Goal: Task Accomplishment & Management: Complete application form

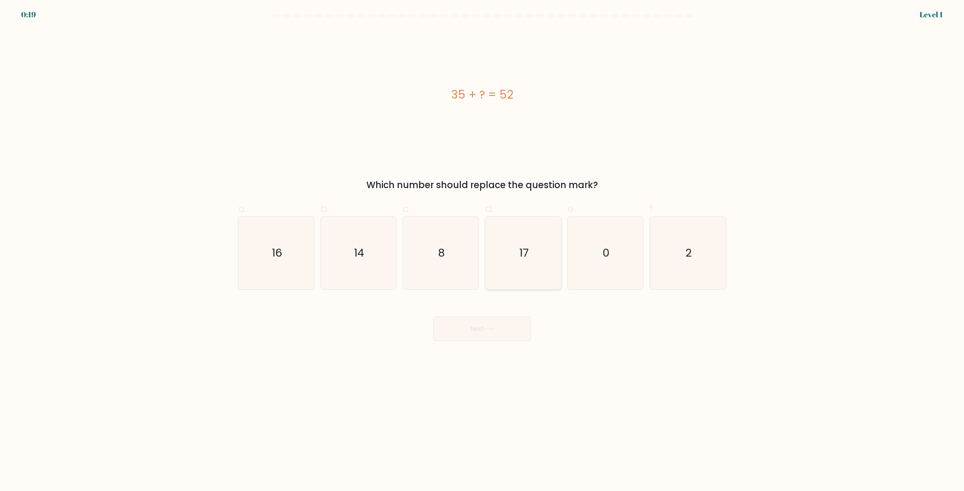
click at [514, 262] on icon "17" at bounding box center [523, 253] width 73 height 73
click at [482, 251] on input "d. 17" at bounding box center [482, 248] width 0 height 5
radio input "true"
click at [486, 327] on icon at bounding box center [489, 329] width 10 height 4
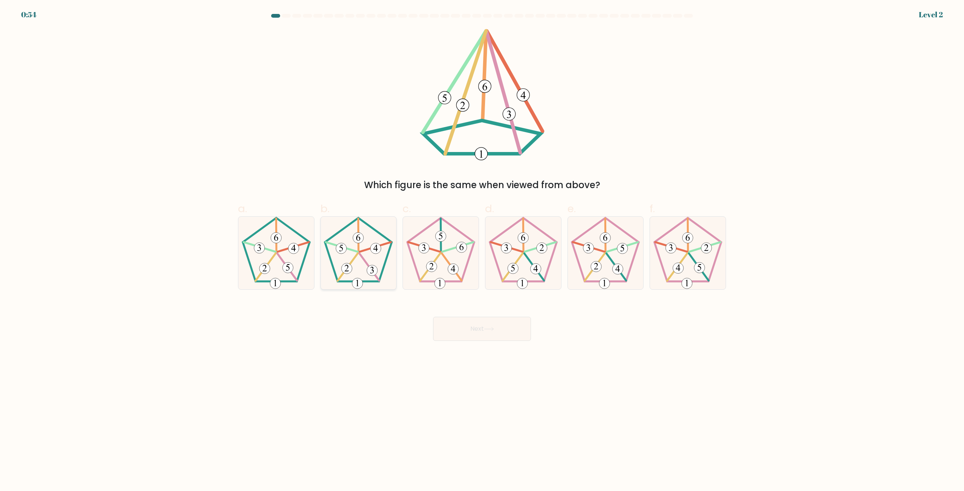
click at [354, 263] on icon at bounding box center [358, 253] width 73 height 73
click at [482, 251] on input "b." at bounding box center [482, 248] width 0 height 5
radio input "true"
click at [469, 328] on button "Next" at bounding box center [482, 329] width 98 height 24
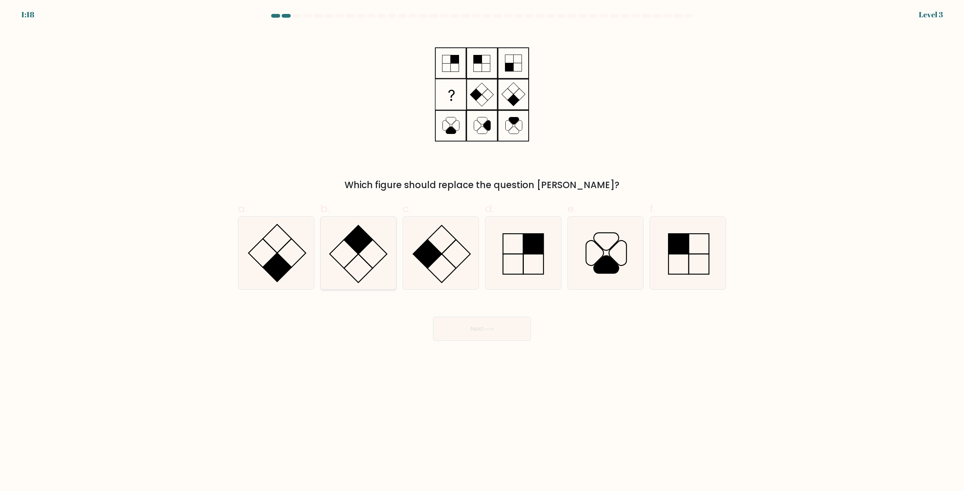
click at [356, 253] on rect at bounding box center [358, 239] width 29 height 29
click at [482, 251] on input "b." at bounding box center [482, 248] width 0 height 5
radio input "true"
click at [467, 327] on button "Next" at bounding box center [482, 329] width 98 height 24
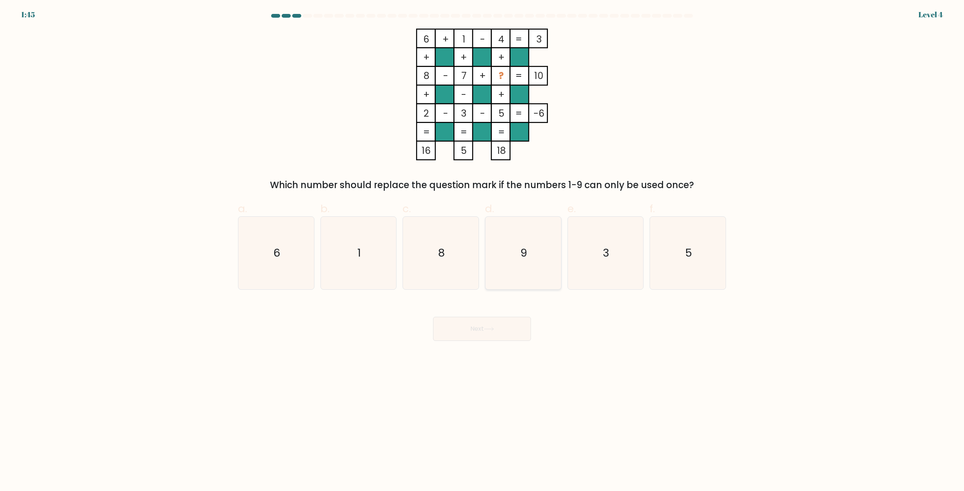
click at [527, 247] on text "9" at bounding box center [523, 253] width 7 height 15
click at [482, 247] on input "d. 9" at bounding box center [482, 248] width 0 height 5
radio input "true"
click at [482, 326] on button "Next" at bounding box center [482, 329] width 98 height 24
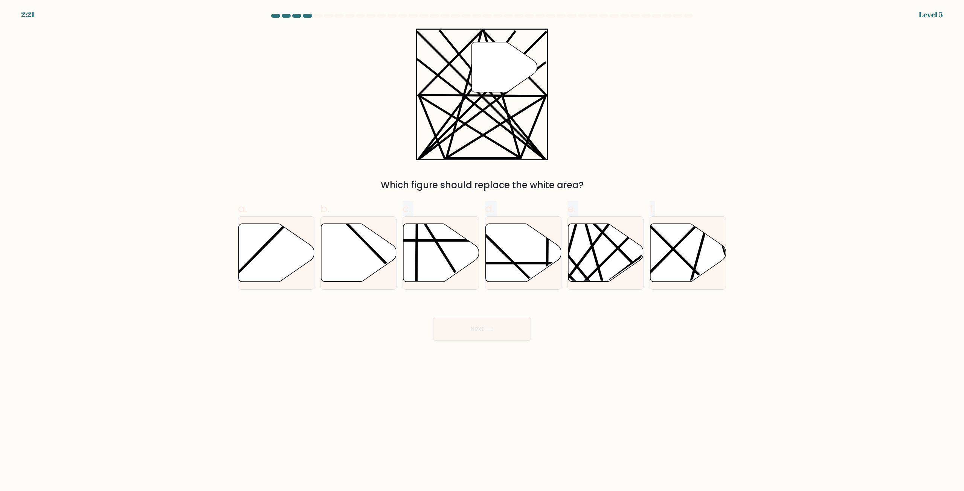
drag, startPoint x: 366, startPoint y: 262, endPoint x: 344, endPoint y: 292, distance: 37.0
click at [344, 292] on form at bounding box center [482, 177] width 964 height 327
click at [372, 305] on div "Next" at bounding box center [481, 320] width 497 height 42
click at [597, 258] on icon at bounding box center [606, 253] width 76 height 58
click at [482, 251] on input "e." at bounding box center [482, 248] width 0 height 5
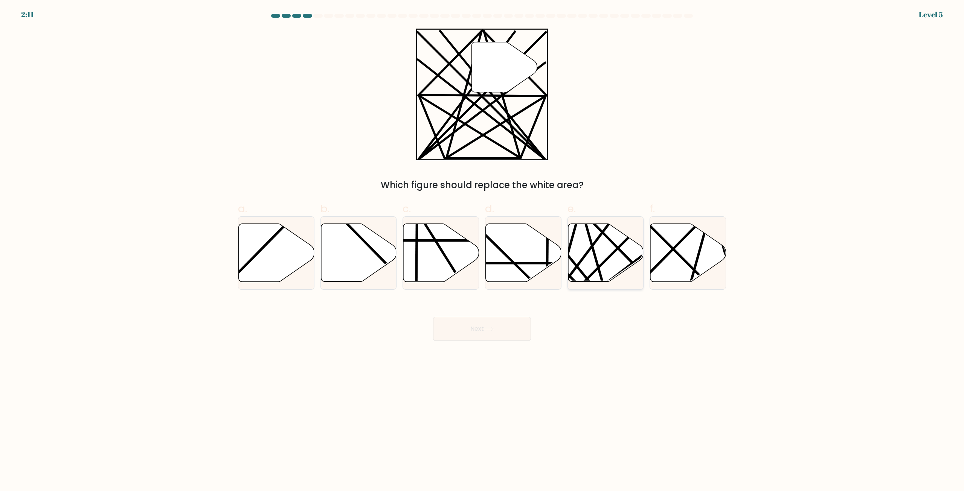
radio input "true"
click at [469, 337] on button "Next" at bounding box center [482, 329] width 98 height 24
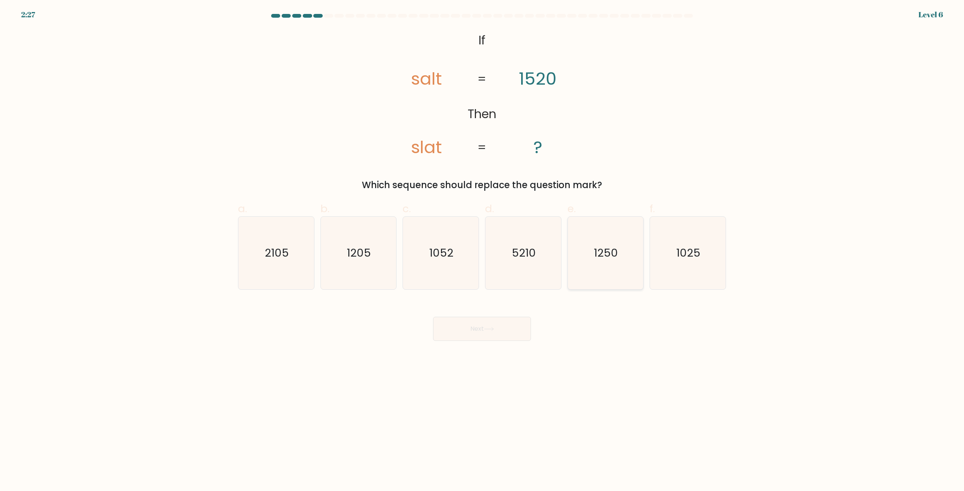
click at [589, 254] on icon "1250" at bounding box center [605, 253] width 73 height 73
click at [482, 251] on input "e. 1250" at bounding box center [482, 248] width 0 height 5
radio input "true"
click at [483, 329] on button "Next" at bounding box center [482, 329] width 98 height 24
click at [612, 251] on text "40" at bounding box center [606, 253] width 14 height 15
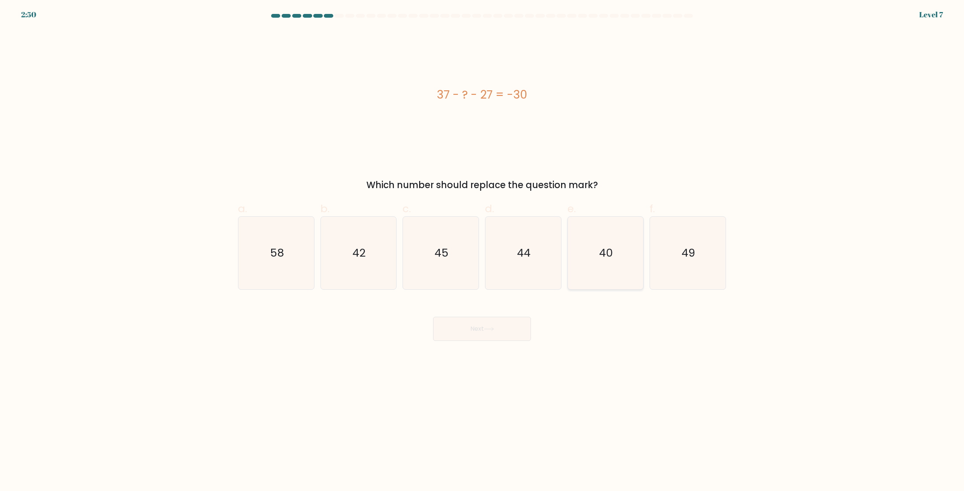
click at [482, 251] on input "e. 40" at bounding box center [482, 248] width 0 height 5
radio input "true"
click at [504, 323] on button "Next" at bounding box center [482, 329] width 98 height 24
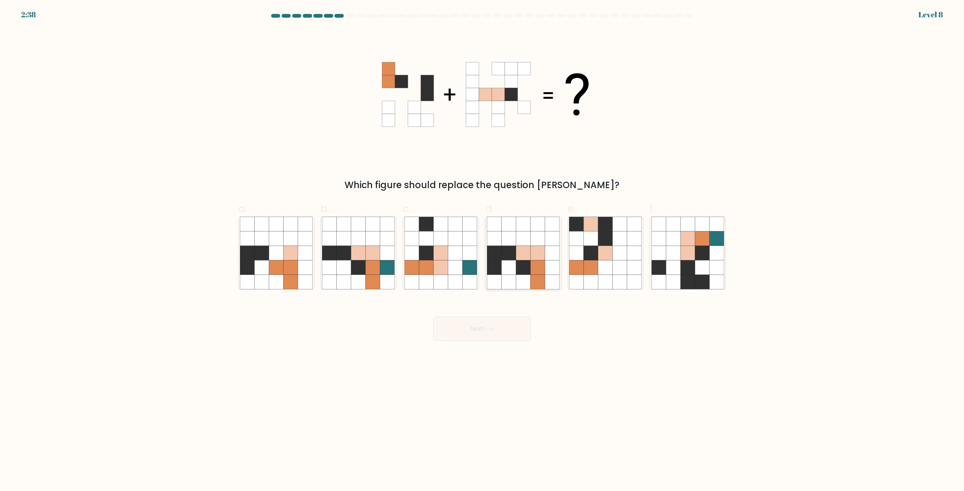
click at [518, 247] on icon at bounding box center [523, 253] width 14 height 14
click at [482, 247] on input "d." at bounding box center [482, 248] width 0 height 5
radio input "true"
click at [535, 262] on icon at bounding box center [537, 267] width 14 height 14
click at [482, 251] on input "d." at bounding box center [482, 248] width 0 height 5
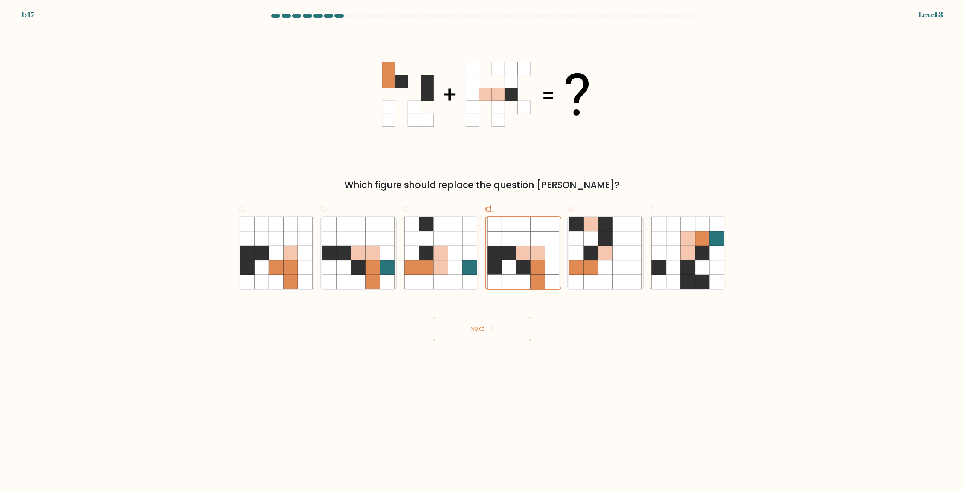
click at [483, 328] on button "Next" at bounding box center [482, 329] width 98 height 24
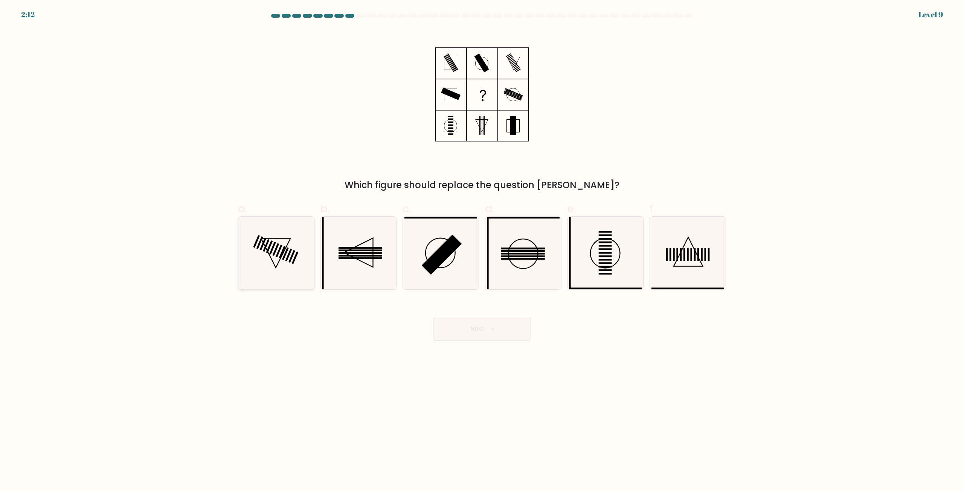
click at [294, 256] on icon at bounding box center [276, 253] width 73 height 73
click at [482, 251] on input "a." at bounding box center [482, 248] width 0 height 5
radio input "true"
click at [296, 272] on icon at bounding box center [276, 253] width 72 height 72
click at [482, 251] on input "a." at bounding box center [482, 248] width 0 height 5
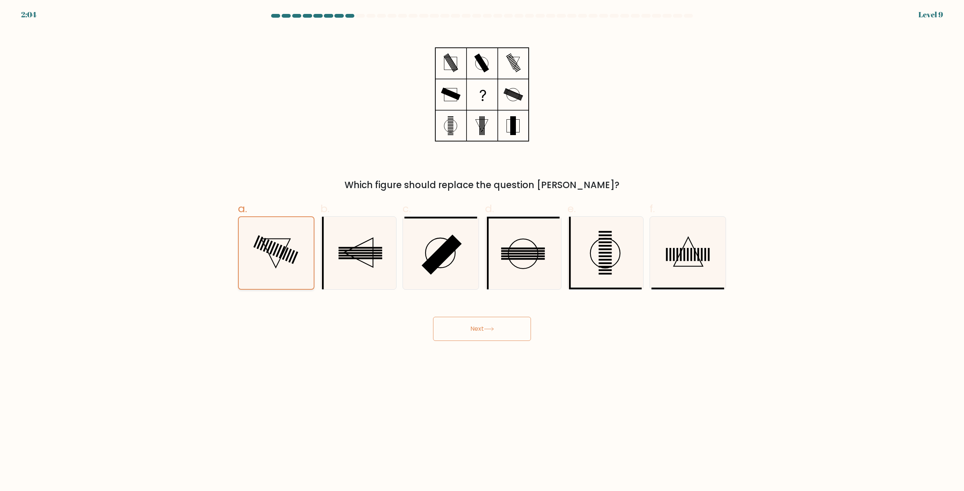
click at [279, 257] on rect at bounding box center [282, 252] width 7 height 12
click at [482, 251] on input "a." at bounding box center [482, 248] width 0 height 5
click at [489, 330] on icon at bounding box center [489, 329] width 10 height 4
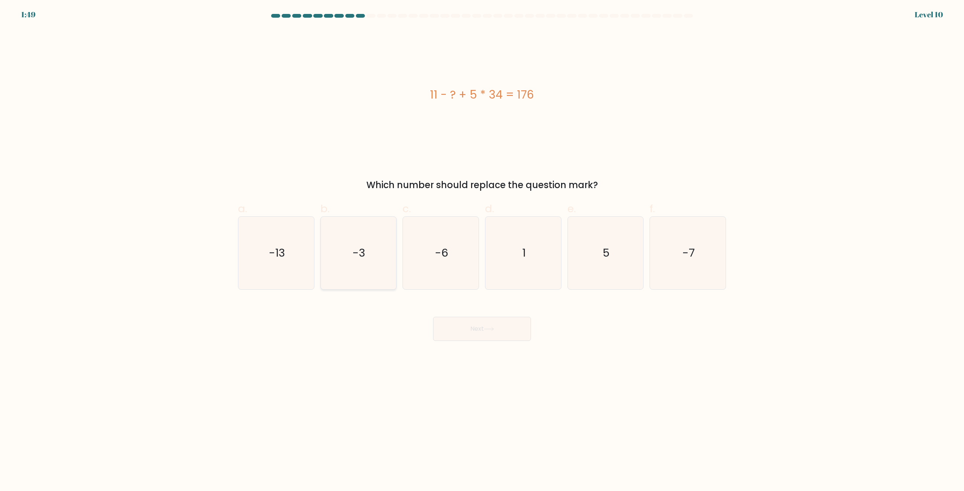
click at [383, 251] on icon "-3" at bounding box center [358, 253] width 73 height 73
click at [482, 251] on input "b. -3" at bounding box center [482, 248] width 0 height 5
radio input "true"
drag, startPoint x: 440, startPoint y: 96, endPoint x: 453, endPoint y: 93, distance: 13.0
click at [453, 93] on div "11 - ? + 5 * 34 = 176" at bounding box center [482, 94] width 488 height 17
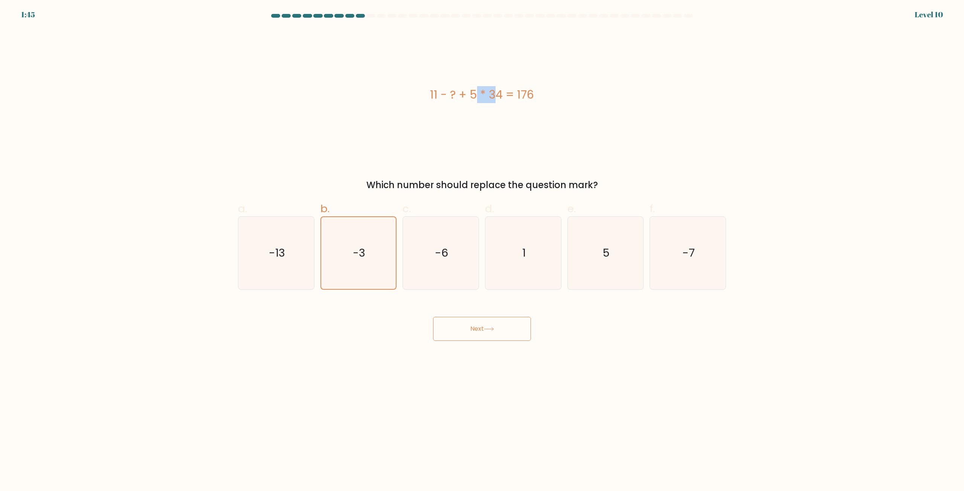
click at [453, 93] on div "11 - ? + 5 * 34 = 176" at bounding box center [482, 94] width 488 height 17
click at [485, 321] on button "Next" at bounding box center [482, 329] width 98 height 24
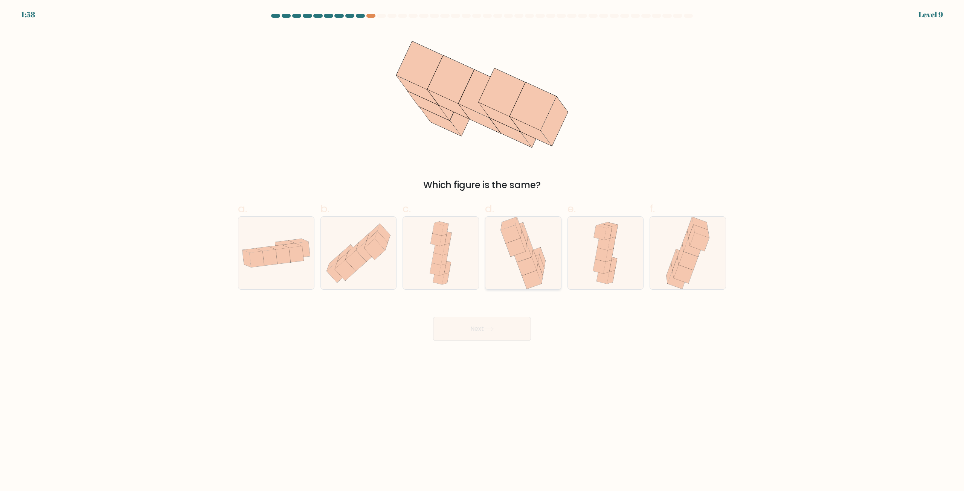
click at [528, 277] on icon at bounding box center [532, 280] width 20 height 18
click at [482, 251] on input "d." at bounding box center [482, 248] width 0 height 5
radio input "true"
click at [507, 328] on button "Next" at bounding box center [482, 329] width 98 height 24
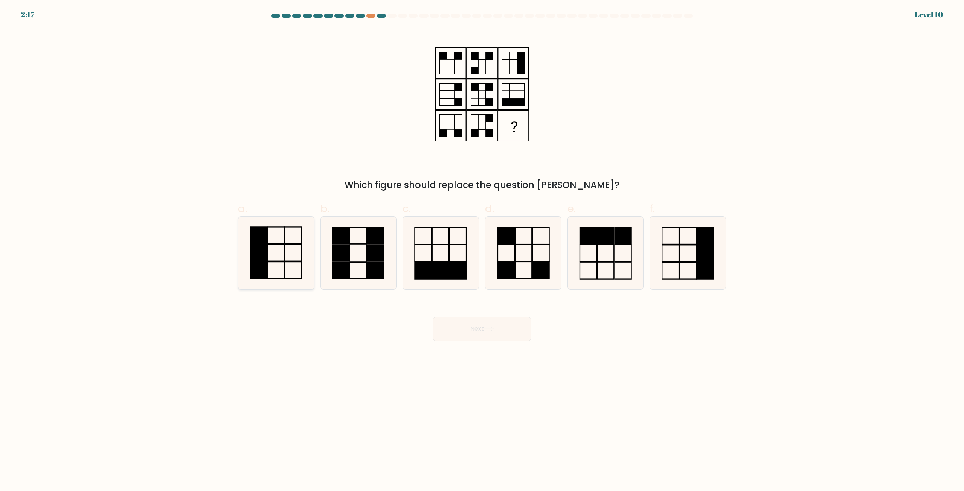
click at [295, 243] on icon at bounding box center [276, 253] width 73 height 73
click at [482, 246] on input "a." at bounding box center [482, 248] width 0 height 5
radio input "true"
click at [501, 335] on button "Next" at bounding box center [482, 329] width 98 height 24
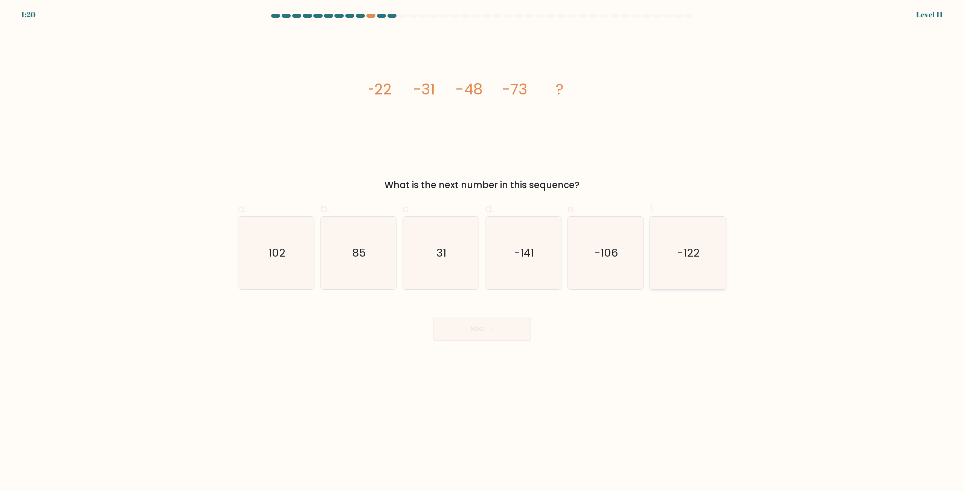
click at [661, 257] on icon "-122" at bounding box center [687, 253] width 73 height 73
click at [482, 251] on input "f. -122" at bounding box center [482, 248] width 0 height 5
radio input "true"
click at [487, 330] on icon at bounding box center [489, 329] width 10 height 4
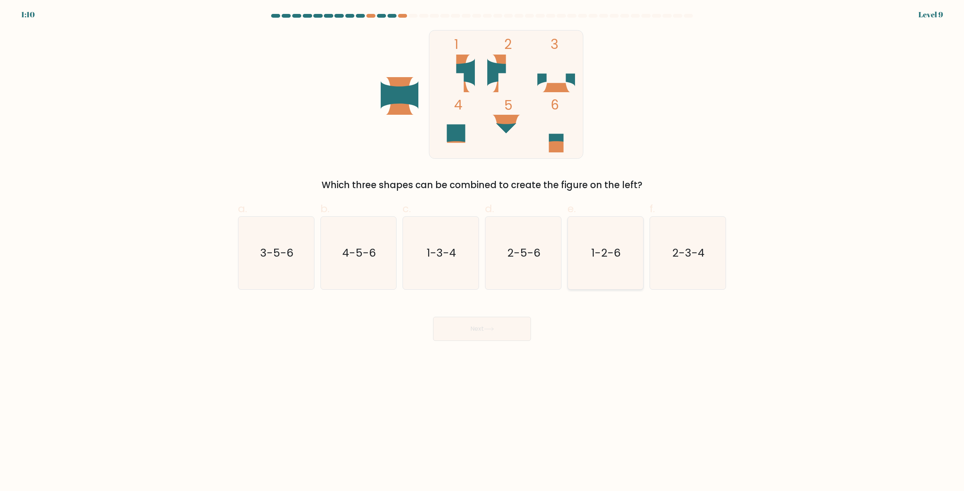
click at [615, 268] on icon "1-2-6" at bounding box center [605, 253] width 73 height 73
click at [482, 251] on input "e. 1-2-6" at bounding box center [482, 248] width 0 height 5
radio input "true"
click at [497, 321] on button "Next" at bounding box center [482, 329] width 98 height 24
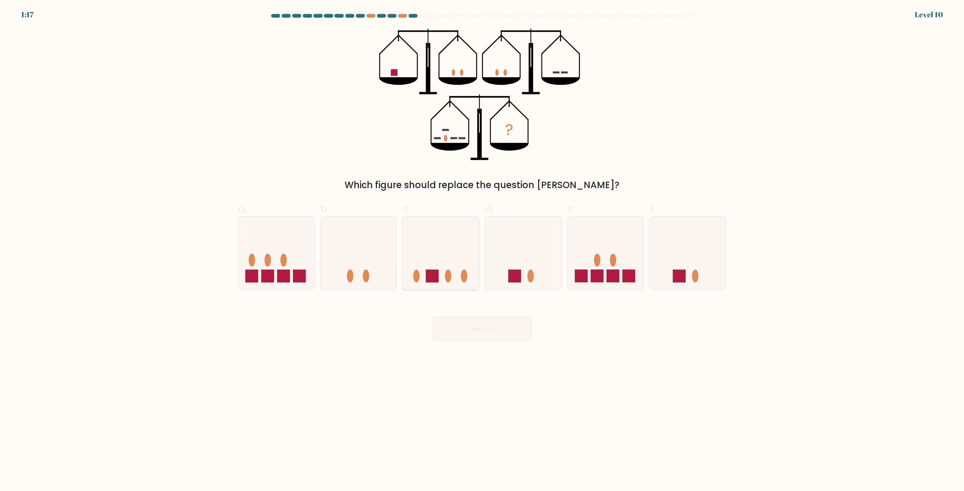
click at [448, 281] on ellipse at bounding box center [448, 276] width 6 height 13
click at [482, 251] on input "c." at bounding box center [482, 248] width 0 height 5
radio input "true"
click at [479, 332] on button "Next" at bounding box center [482, 329] width 98 height 24
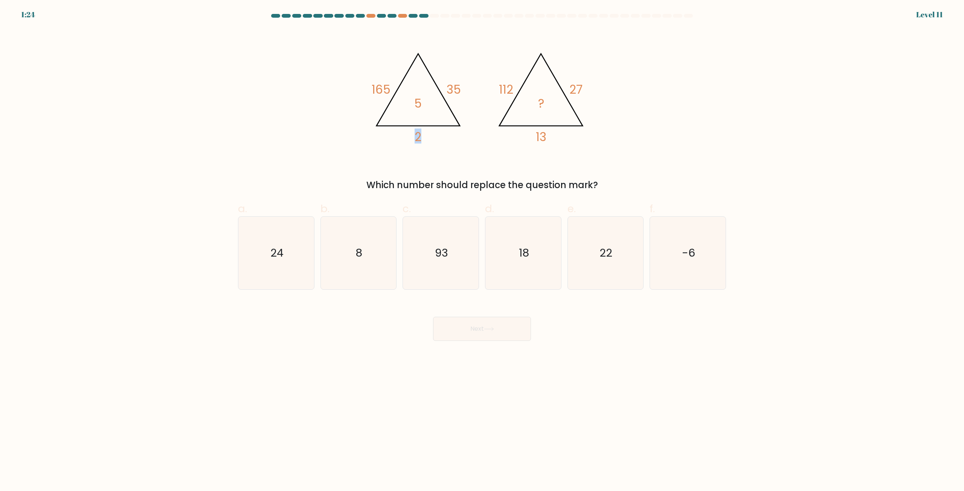
drag, startPoint x: 417, startPoint y: 139, endPoint x: 425, endPoint y: 138, distance: 7.9
click at [425, 138] on icon "@import url('https://fonts.googleapis.com/css?family=Abril+Fatface:400,100,100i…" at bounding box center [482, 95] width 226 height 132
drag, startPoint x: 536, startPoint y: 137, endPoint x: 555, endPoint y: 138, distance: 18.9
click at [545, 137] on tspan "13" at bounding box center [541, 137] width 11 height 17
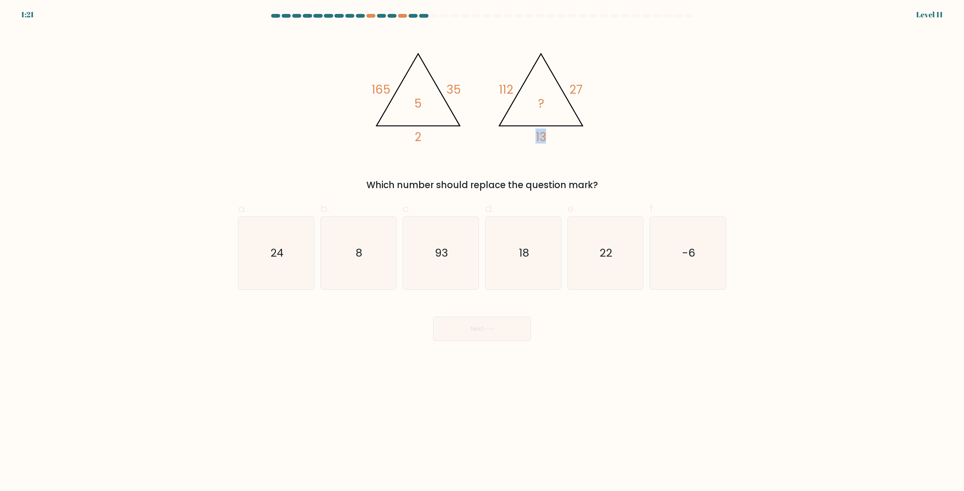
click at [555, 138] on icon "@import url('https://fonts.googleapis.com/css?family=Abril+Fatface:400,100,100i…" at bounding box center [482, 95] width 226 height 132
click at [367, 245] on icon "8" at bounding box center [358, 253] width 73 height 73
click at [482, 246] on input "b. 8" at bounding box center [482, 248] width 0 height 5
radio input "true"
click at [509, 263] on icon "18" at bounding box center [523, 253] width 73 height 73
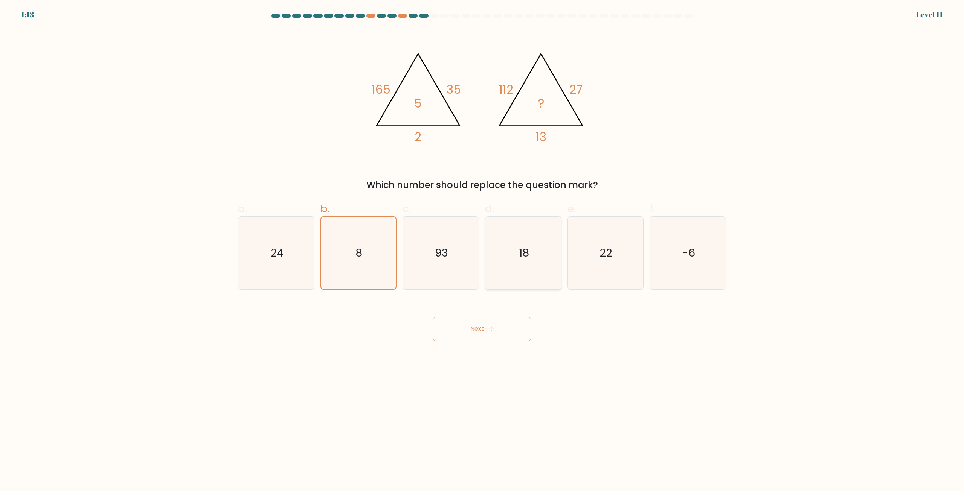
click at [482, 251] on input "d. 18" at bounding box center [482, 248] width 0 height 5
radio input "true"
click at [492, 337] on button "Next" at bounding box center [482, 329] width 98 height 24
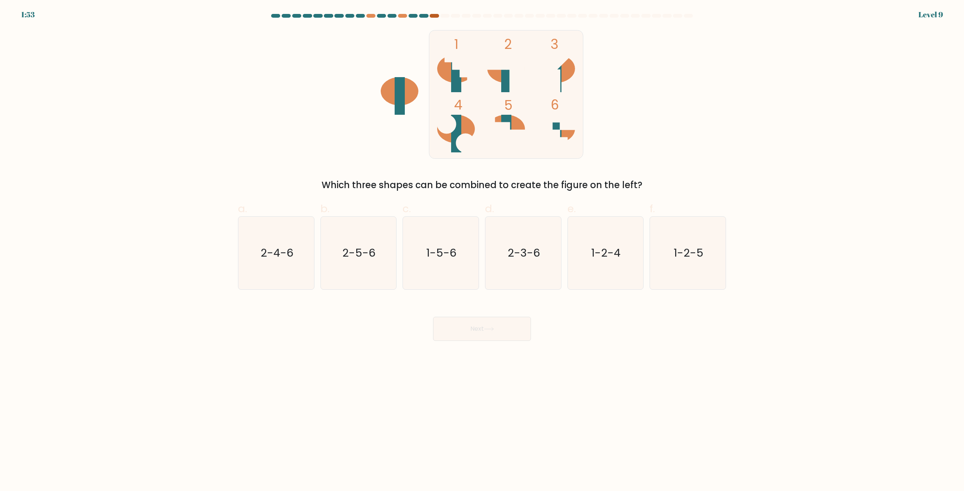
click at [436, 17] on div at bounding box center [433, 16] width 9 height 4
click at [460, 247] on icon "1-5-6" at bounding box center [440, 253] width 73 height 73
click at [482, 247] on input "c. 1-5-6" at bounding box center [482, 248] width 0 height 5
radio input "true"
click at [493, 320] on button "Next" at bounding box center [482, 329] width 98 height 24
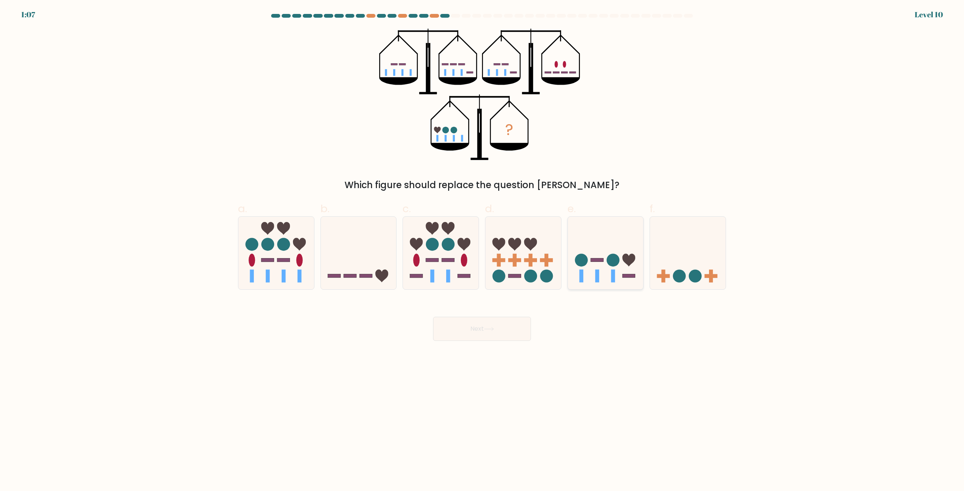
click at [597, 267] on icon at bounding box center [606, 253] width 76 height 62
click at [482, 251] on input "e." at bounding box center [482, 248] width 0 height 5
radio input "true"
click at [519, 323] on button "Next" at bounding box center [482, 329] width 98 height 24
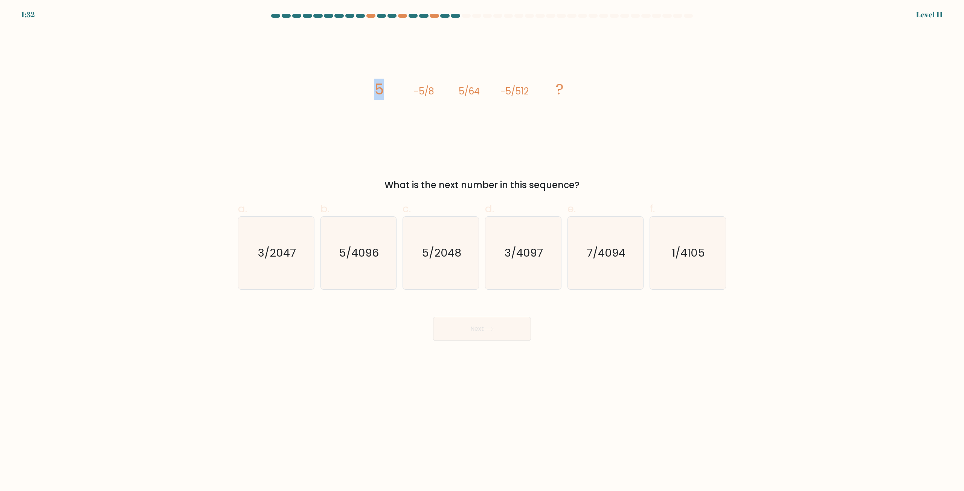
drag, startPoint x: 375, startPoint y: 89, endPoint x: 398, endPoint y: 93, distance: 23.3
click at [398, 93] on icon "image/svg+xml 5 -5/8 5/64 -5/512 ?" at bounding box center [482, 95] width 226 height 132
click at [401, 93] on icon "image/svg+xml 5 -5/8 5/64 -5/512 ?" at bounding box center [482, 95] width 226 height 132
click at [451, 243] on icon "5/2048" at bounding box center [440, 253] width 73 height 73
click at [482, 246] on input "c. 5/2048" at bounding box center [482, 248] width 0 height 5
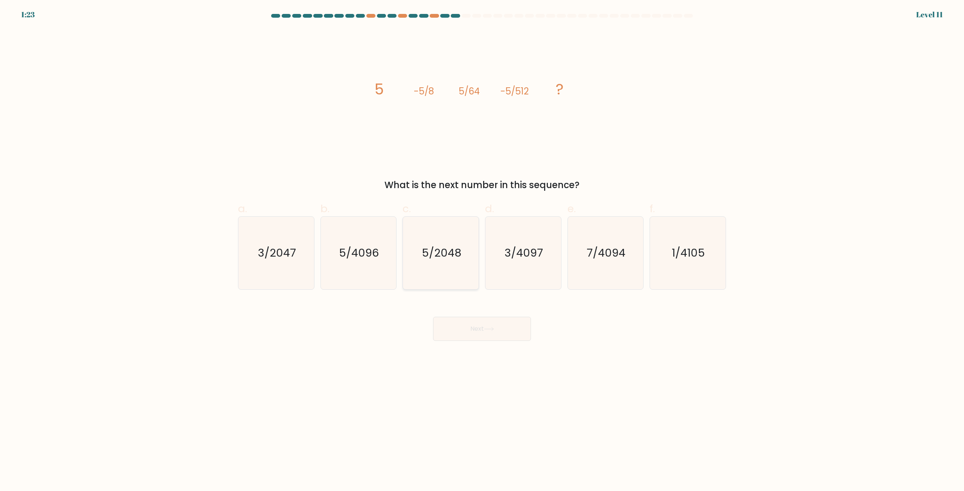
radio input "true"
click at [500, 329] on button "Next" at bounding box center [482, 329] width 98 height 24
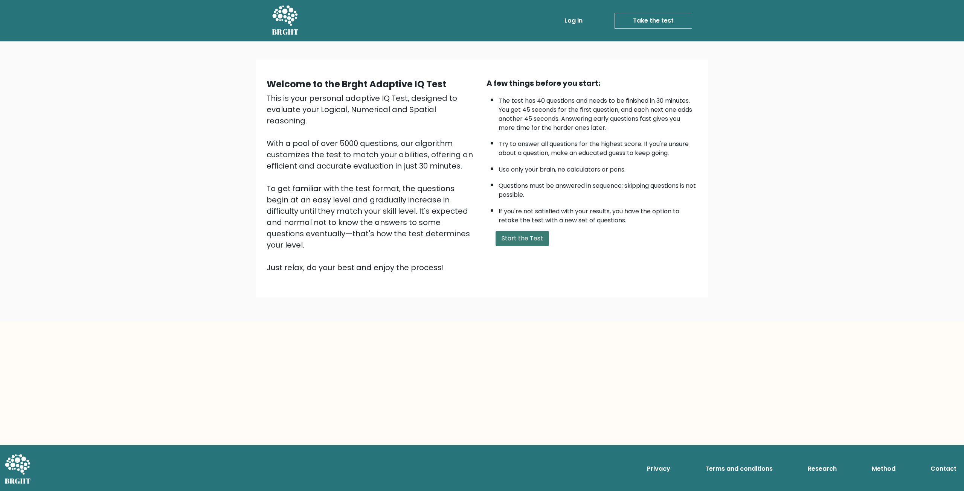
click at [513, 241] on button "Start the Test" at bounding box center [521, 238] width 53 height 15
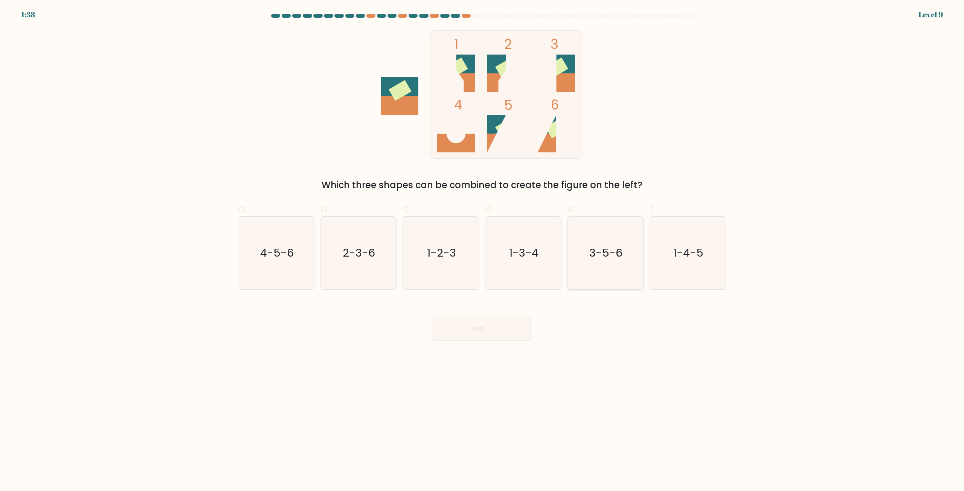
click at [609, 271] on icon "3-5-6" at bounding box center [605, 253] width 73 height 73
click at [482, 251] on input "e. 3-5-6" at bounding box center [482, 248] width 0 height 5
radio input "true"
click at [510, 320] on button "Next" at bounding box center [482, 329] width 98 height 24
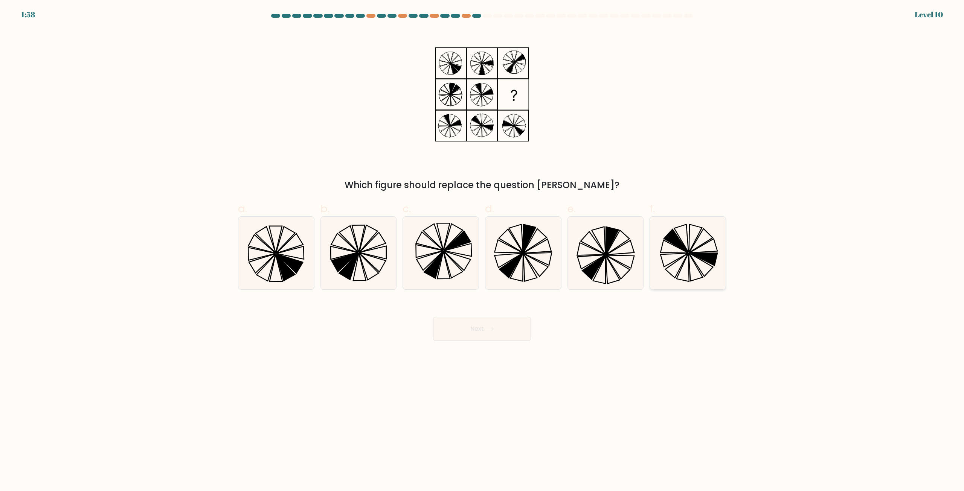
click at [692, 256] on icon at bounding box center [701, 264] width 24 height 23
click at [482, 251] on input "f." at bounding box center [482, 248] width 0 height 5
radio input "true"
click at [500, 330] on button "Next" at bounding box center [482, 329] width 98 height 24
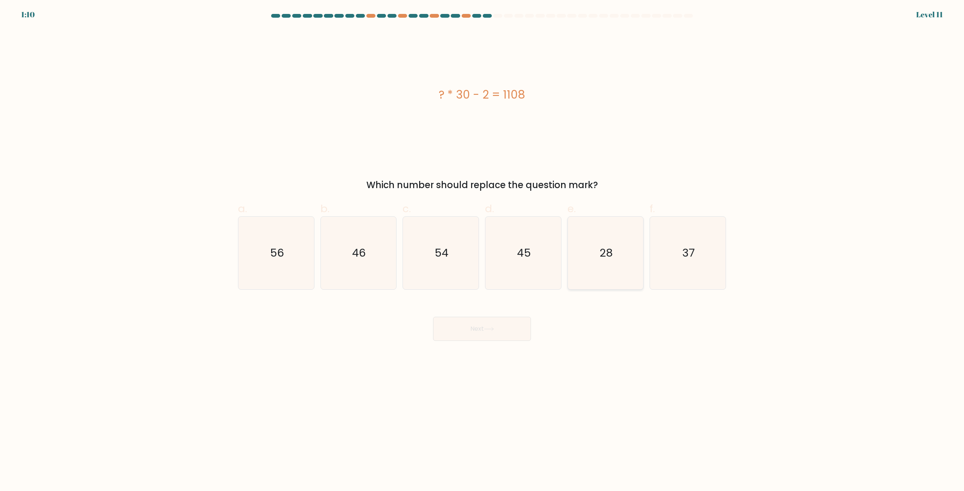
click at [630, 279] on icon "28" at bounding box center [605, 253] width 73 height 73
click at [482, 251] on input "e. 28" at bounding box center [482, 248] width 0 height 5
radio input "true"
click at [508, 336] on button "Next" at bounding box center [482, 329] width 98 height 24
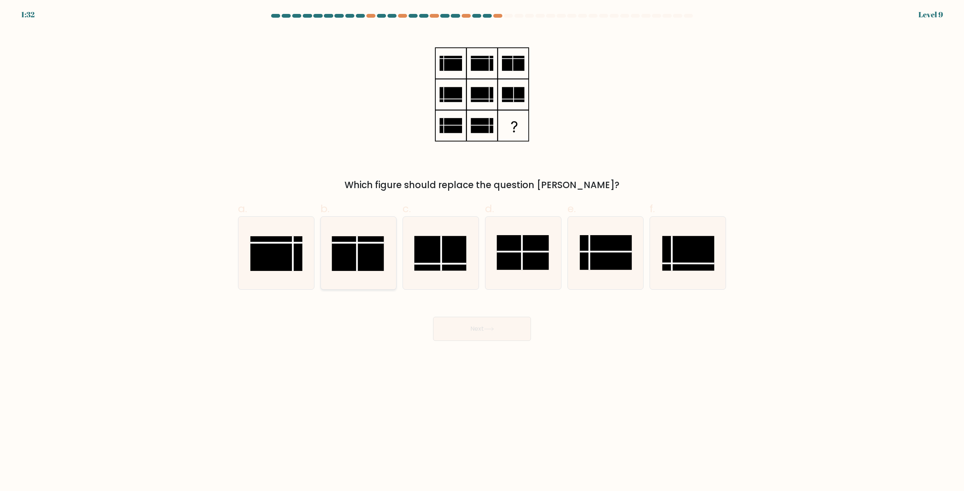
click at [381, 259] on rect at bounding box center [358, 253] width 52 height 35
click at [482, 251] on input "b." at bounding box center [482, 248] width 0 height 5
radio input "true"
click at [478, 333] on button "Next" at bounding box center [482, 329] width 98 height 24
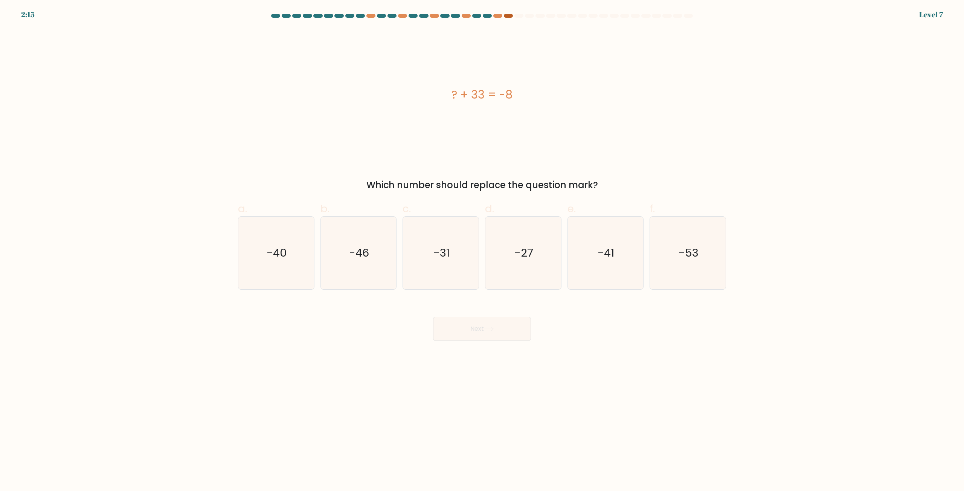
click at [507, 15] on div at bounding box center [508, 16] width 9 height 4
click at [500, 17] on div at bounding box center [497, 16] width 9 height 4
click at [359, 254] on text "-46" at bounding box center [359, 253] width 20 height 15
click at [482, 251] on input "b. -46" at bounding box center [482, 248] width 0 height 5
radio input "true"
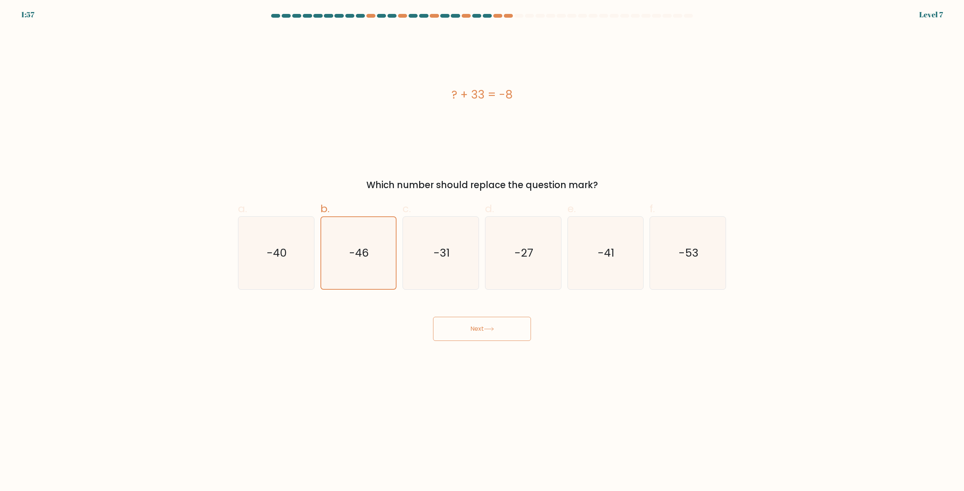
drag, startPoint x: 451, startPoint y: 325, endPoint x: 451, endPoint y: 330, distance: 4.5
click at [451, 330] on button "Next" at bounding box center [482, 329] width 98 height 24
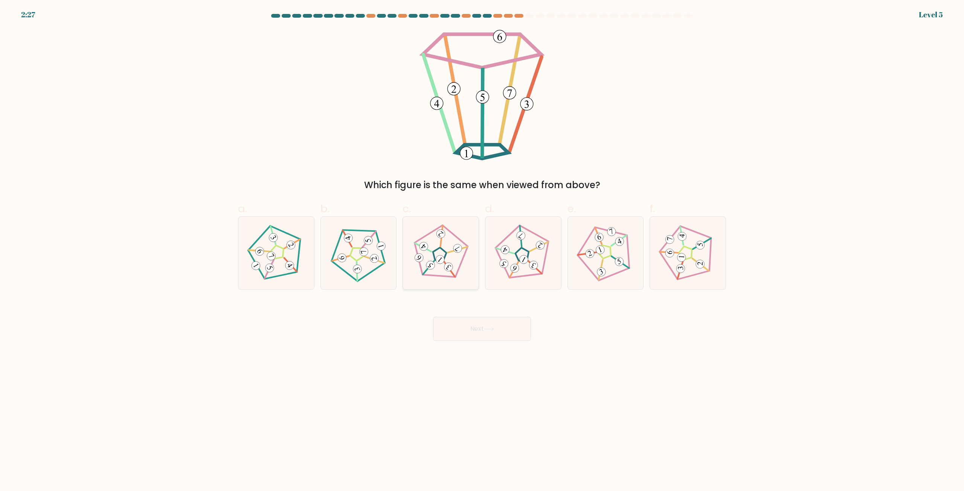
click at [438, 270] on icon at bounding box center [440, 253] width 58 height 58
click at [482, 251] on input "c." at bounding box center [482, 248] width 0 height 5
radio input "true"
click at [469, 333] on button "Next" at bounding box center [482, 329] width 98 height 24
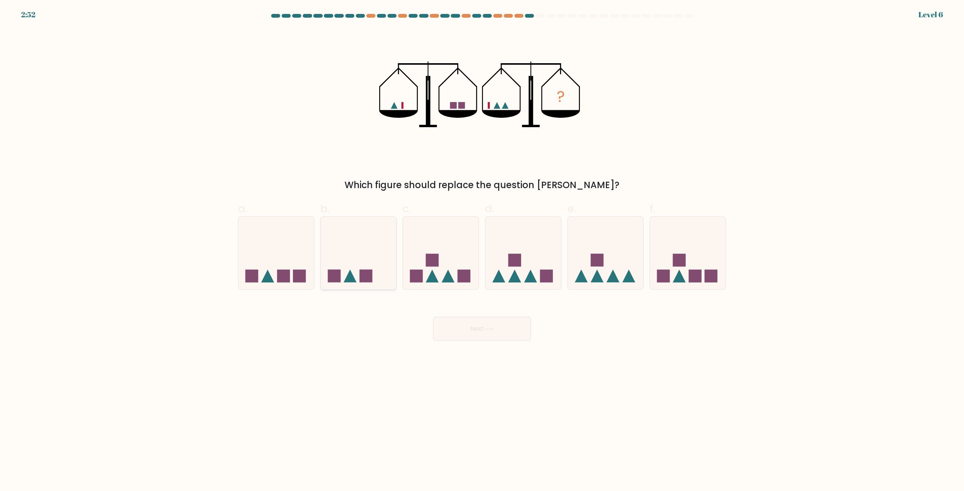
click at [367, 288] on div at bounding box center [358, 252] width 76 height 73
click at [482, 251] on input "b." at bounding box center [482, 248] width 0 height 5
radio input "true"
click at [476, 323] on button "Next" at bounding box center [482, 329] width 98 height 24
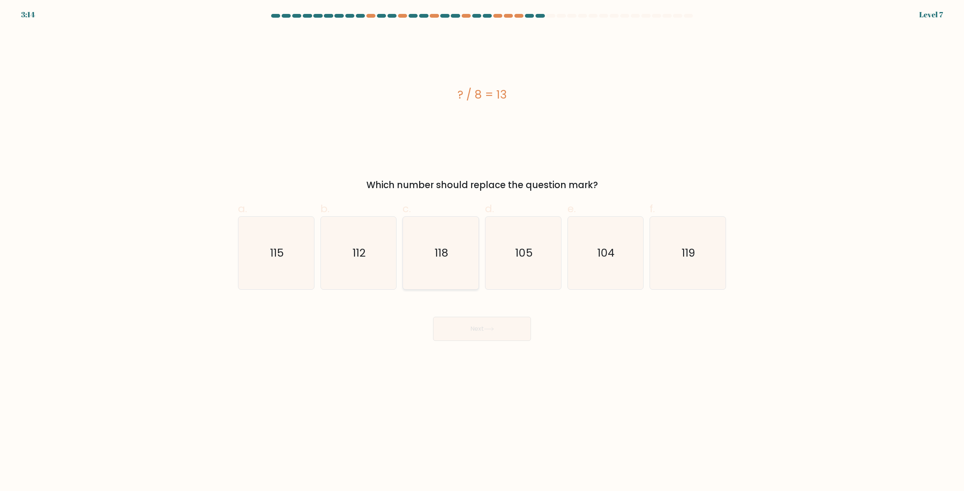
click at [457, 266] on icon "118" at bounding box center [440, 253] width 73 height 73
click at [482, 251] on input "c. 118" at bounding box center [482, 248] width 0 height 5
radio input "true"
click at [659, 265] on icon "119" at bounding box center [687, 253] width 73 height 73
click at [482, 251] on input "f. 119" at bounding box center [482, 248] width 0 height 5
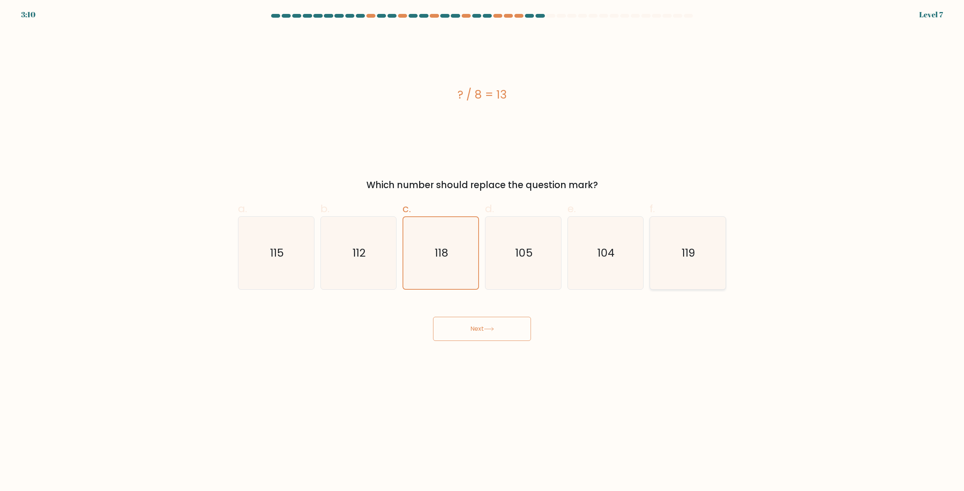
radio input "true"
click at [523, 322] on button "Next" at bounding box center [482, 329] width 98 height 24
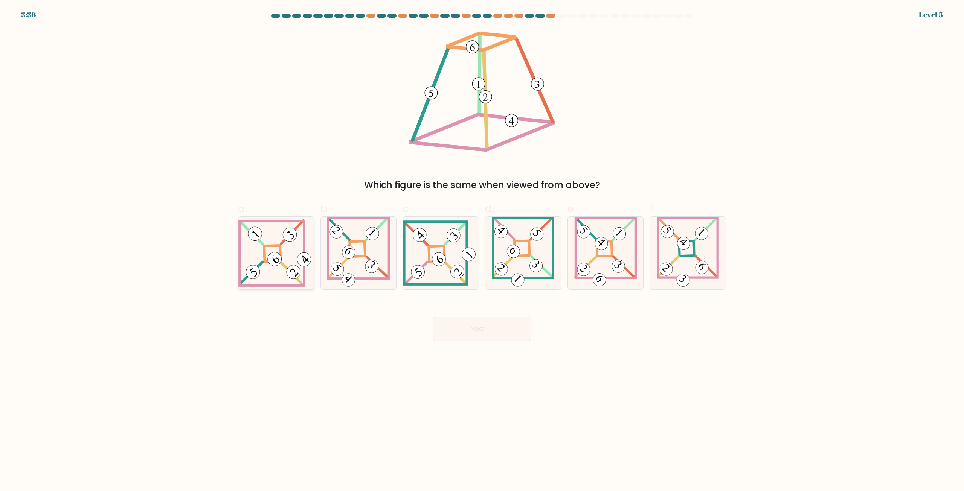
click at [287, 267] on icon at bounding box center [276, 252] width 76 height 67
click at [482, 251] on input "a." at bounding box center [482, 248] width 0 height 5
radio input "true"
click at [470, 324] on button "Next" at bounding box center [482, 329] width 98 height 24
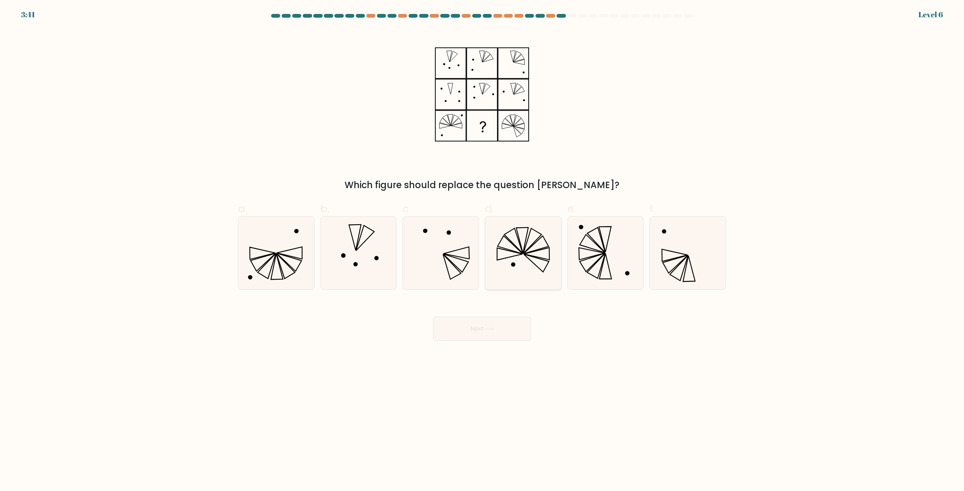
click at [522, 250] on icon at bounding box center [522, 241] width 12 height 26
click at [482, 250] on input "d." at bounding box center [482, 248] width 0 height 5
radio input "true"
click at [496, 329] on button "Next" at bounding box center [482, 329] width 98 height 24
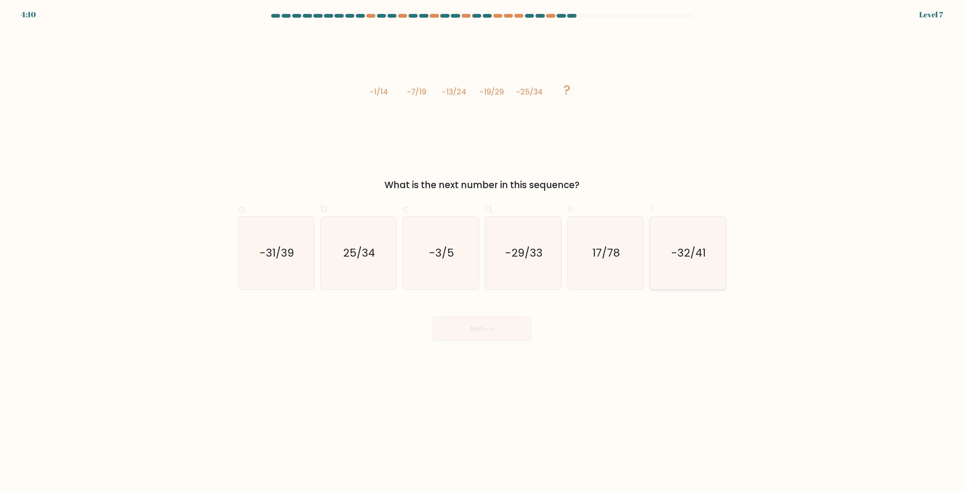
click at [659, 256] on icon "-32/41" at bounding box center [687, 253] width 73 height 73
click at [482, 251] on input "f. -32/41" at bounding box center [482, 248] width 0 height 5
radio input "true"
click at [524, 324] on button "Next" at bounding box center [482, 329] width 98 height 24
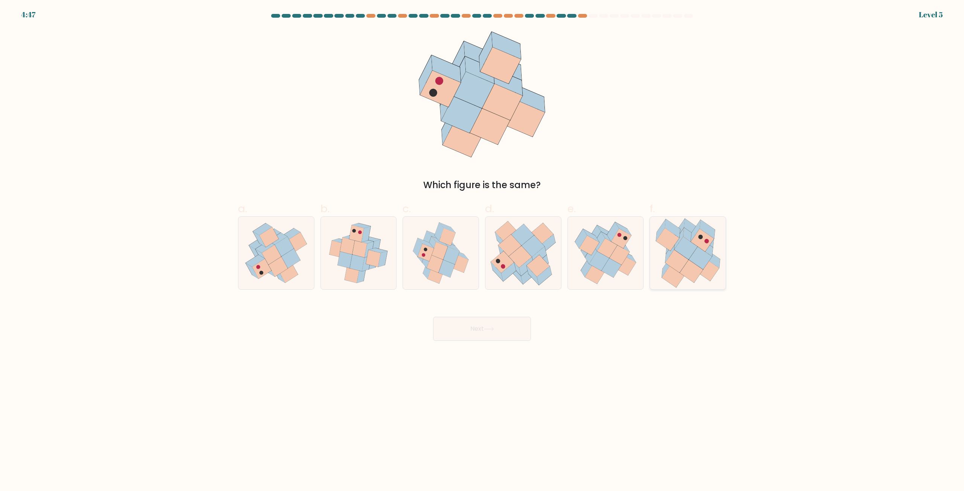
click at [680, 255] on icon at bounding box center [676, 261] width 23 height 23
click at [482, 251] on input "f." at bounding box center [482, 248] width 0 height 5
radio input "true"
click at [487, 331] on icon at bounding box center [489, 329] width 10 height 4
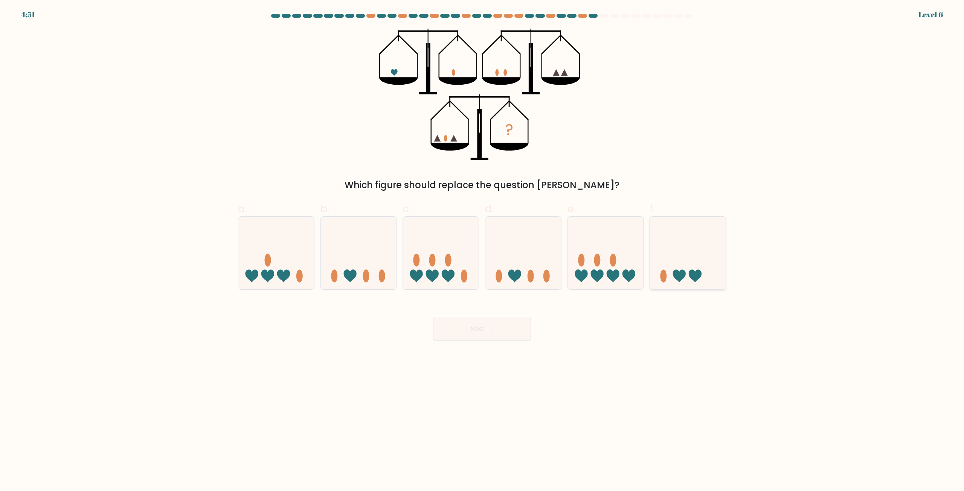
click at [662, 278] on ellipse at bounding box center [663, 276] width 6 height 13
click at [482, 251] on input "f." at bounding box center [482, 248] width 0 height 5
radio input "true"
click at [517, 333] on button "Next" at bounding box center [482, 329] width 98 height 24
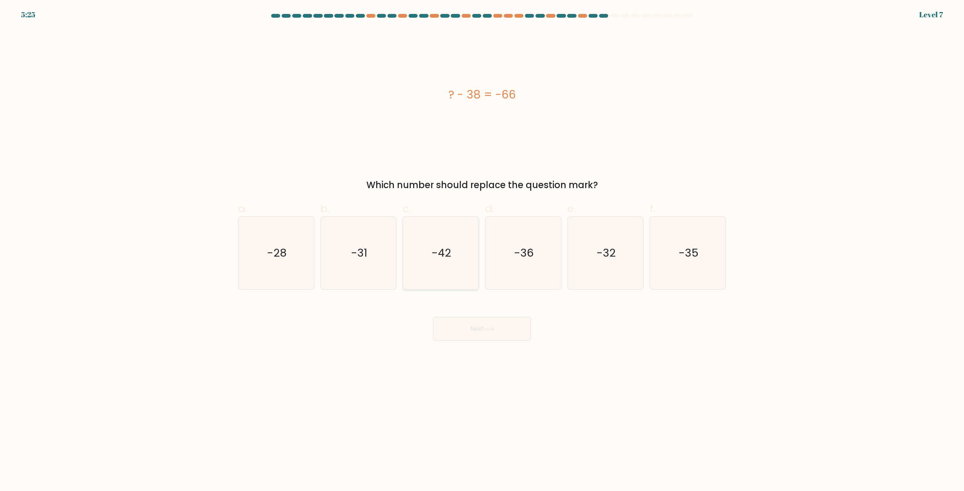
click at [422, 261] on icon "-42" at bounding box center [440, 253] width 73 height 73
click at [482, 251] on input "c. -42" at bounding box center [482, 248] width 0 height 5
radio input "true"
click at [312, 277] on div "-28" at bounding box center [276, 252] width 76 height 73
click at [482, 251] on input "a. -28" at bounding box center [482, 248] width 0 height 5
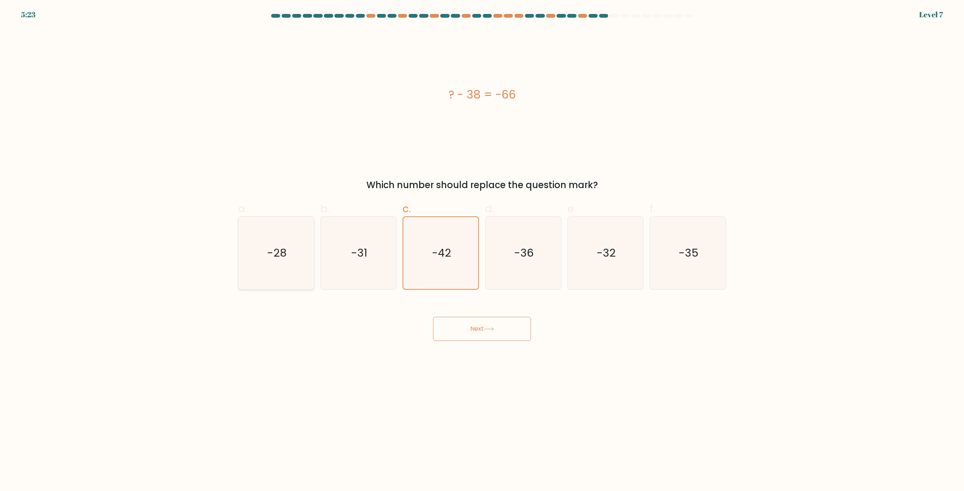
radio input "true"
click at [504, 329] on button "Next" at bounding box center [482, 329] width 98 height 24
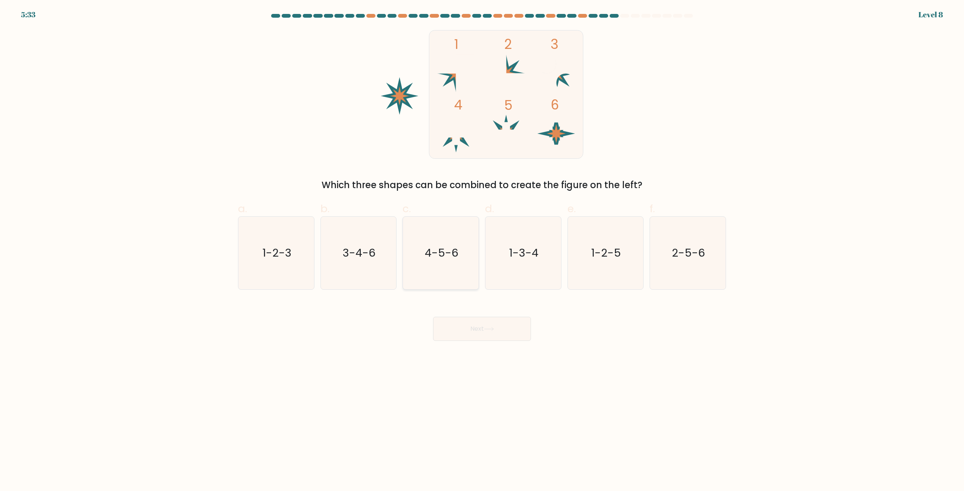
click at [458, 247] on icon "4-5-6" at bounding box center [440, 253] width 73 height 73
click at [482, 247] on input "c. 4-5-6" at bounding box center [482, 248] width 0 height 5
radio input "true"
click at [465, 330] on button "Next" at bounding box center [482, 329] width 98 height 24
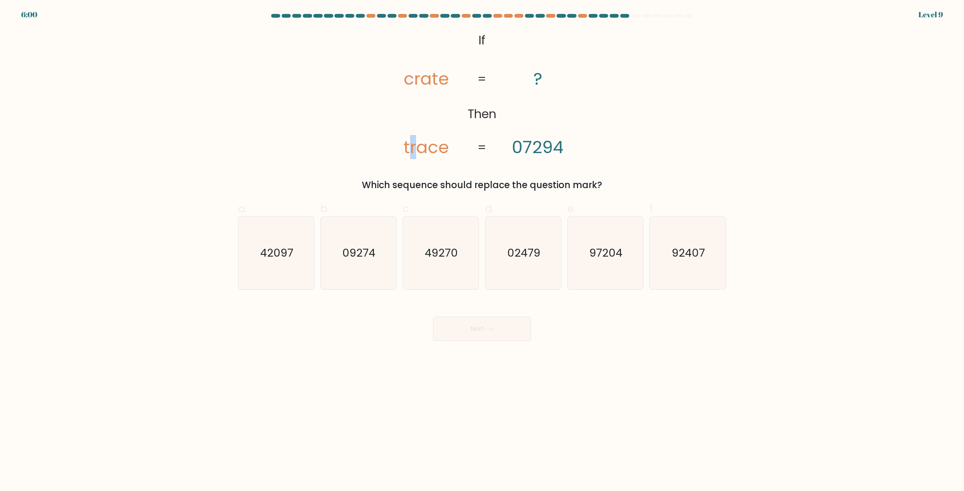
drag, startPoint x: 409, startPoint y: 151, endPoint x: 416, endPoint y: 149, distance: 6.9
click at [416, 149] on tspan "trace" at bounding box center [426, 147] width 45 height 24
drag, startPoint x: 412, startPoint y: 151, endPoint x: 423, endPoint y: 152, distance: 10.6
click at [423, 152] on tspan "trace" at bounding box center [426, 147] width 45 height 24
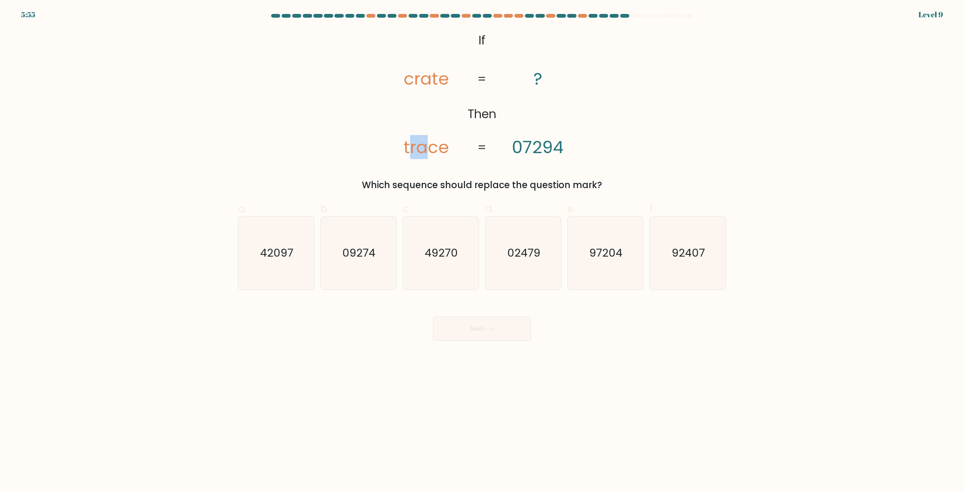
click at [423, 152] on tspan "trace" at bounding box center [426, 147] width 45 height 24
click at [608, 272] on icon "97204" at bounding box center [605, 253] width 73 height 73
click at [482, 251] on input "e. 97204" at bounding box center [482, 248] width 0 height 5
radio input "true"
click at [521, 331] on button "Next" at bounding box center [482, 329] width 98 height 24
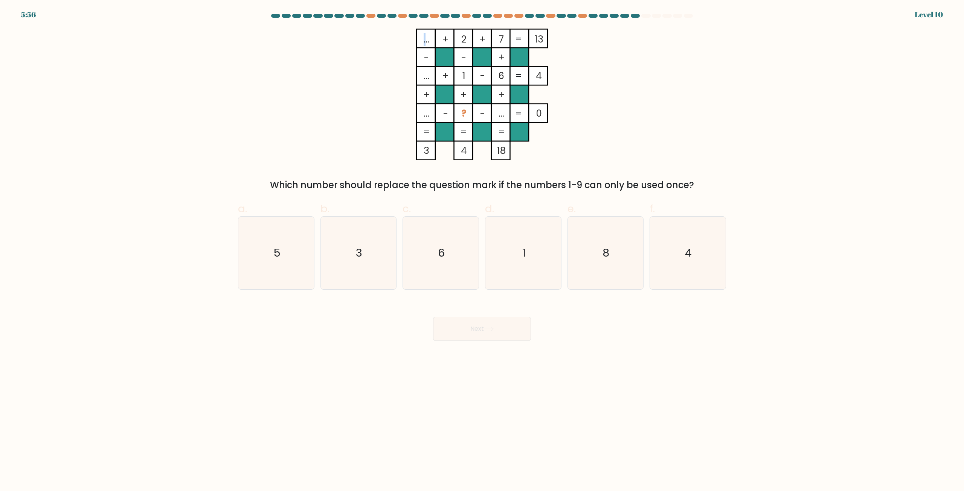
drag, startPoint x: 423, startPoint y: 44, endPoint x: 431, endPoint y: 42, distance: 7.4
click at [431, 42] on icon "... + 2 + 7 13 - - + ... + 1 - 6 4 + + + ... - ? - ... = 0 = = = = 3 4 18 =" at bounding box center [482, 95] width 226 height 132
click at [428, 41] on tspan "..." at bounding box center [426, 39] width 6 height 13
drag, startPoint x: 424, startPoint y: 75, endPoint x: 428, endPoint y: 75, distance: 4.5
click at [428, 75] on tspan "..." at bounding box center [426, 75] width 6 height 13
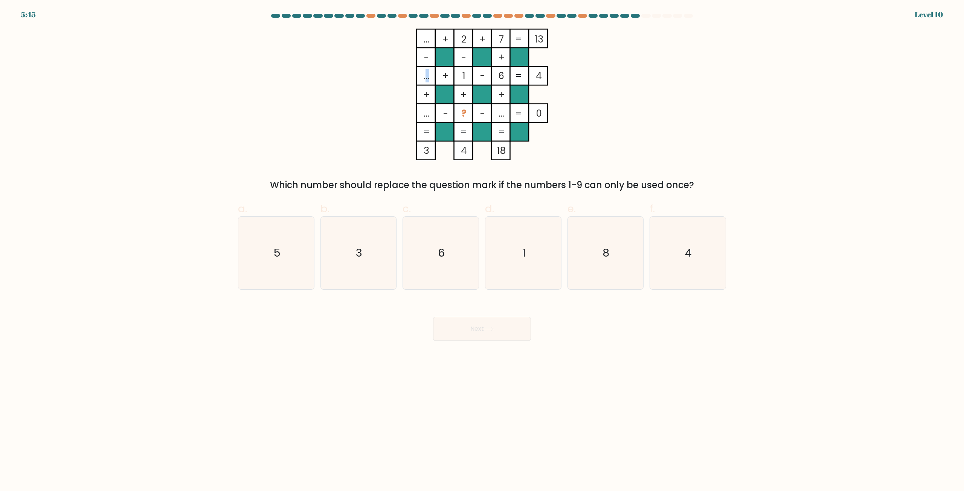
click at [428, 75] on tspan "..." at bounding box center [426, 75] width 6 height 13
click at [286, 259] on icon "5" at bounding box center [276, 253] width 73 height 73
click at [482, 251] on input "a. 5" at bounding box center [482, 248] width 0 height 5
radio input "true"
click at [481, 334] on button "Next" at bounding box center [482, 329] width 98 height 24
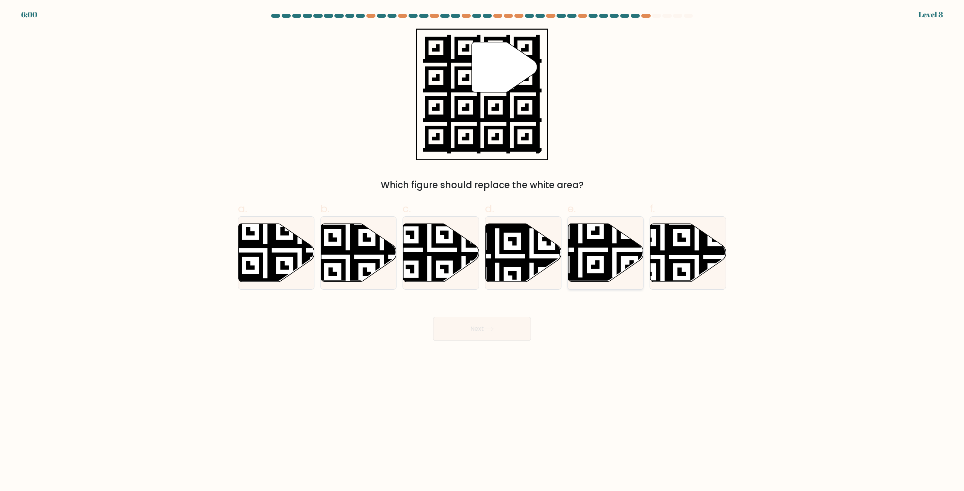
click at [583, 242] on icon at bounding box center [580, 284] width 137 height 137
click at [482, 246] on input "e." at bounding box center [482, 248] width 0 height 5
radio input "true"
click at [490, 333] on button "Next" at bounding box center [482, 329] width 98 height 24
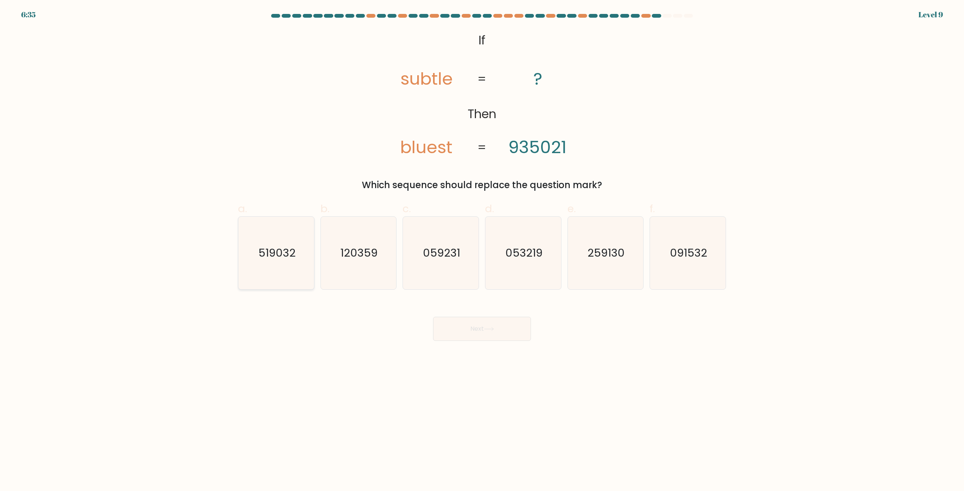
click at [296, 264] on icon "519032" at bounding box center [276, 253] width 73 height 73
click at [482, 251] on input "a. 519032" at bounding box center [482, 248] width 0 height 5
radio input "true"
click at [495, 335] on button "Next" at bounding box center [482, 329] width 98 height 24
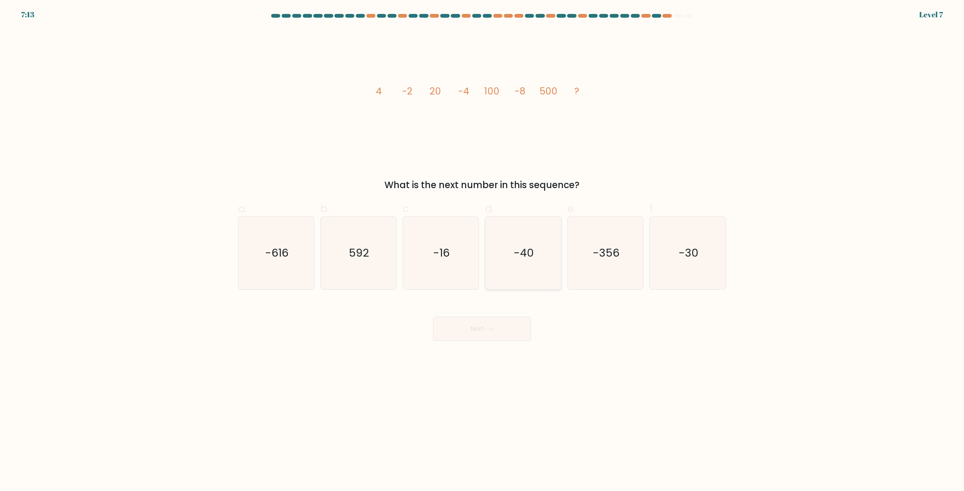
click at [537, 271] on icon "-40" at bounding box center [523, 253] width 73 height 73
click at [482, 251] on input "d. -40" at bounding box center [482, 248] width 0 height 5
radio input "true"
click at [503, 319] on button "Next" at bounding box center [482, 329] width 98 height 24
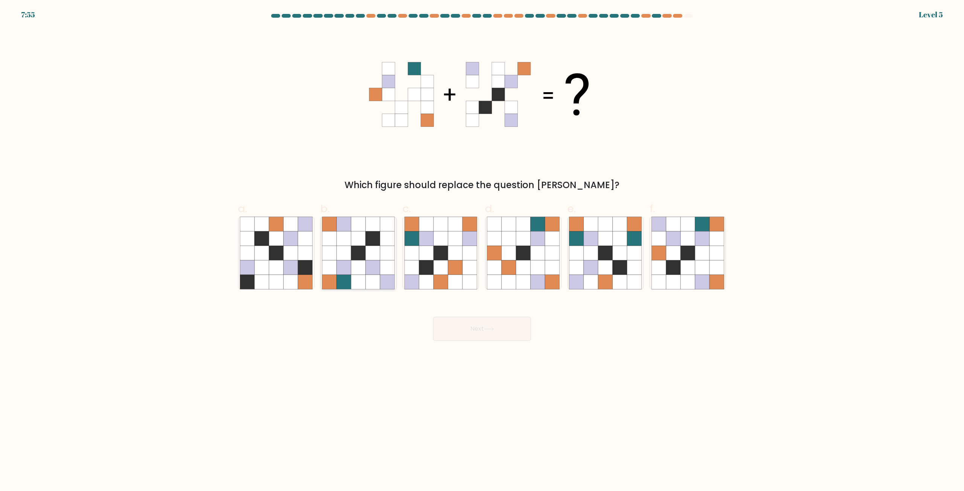
click at [346, 272] on icon at bounding box center [344, 267] width 14 height 14
click at [482, 251] on input "b." at bounding box center [482, 248] width 0 height 5
radio input "true"
click at [490, 326] on button "Next" at bounding box center [482, 329] width 98 height 24
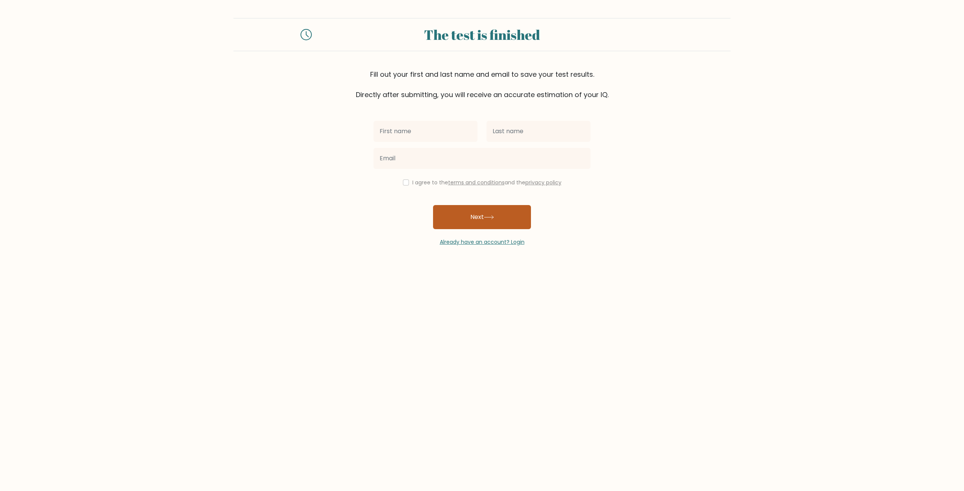
click at [456, 216] on button "Next" at bounding box center [482, 217] width 98 height 24
click at [412, 124] on input "text" at bounding box center [425, 131] width 104 height 21
type input "Александр"
click at [500, 132] on input "text" at bounding box center [538, 131] width 104 height 21
type input "Смирнов"
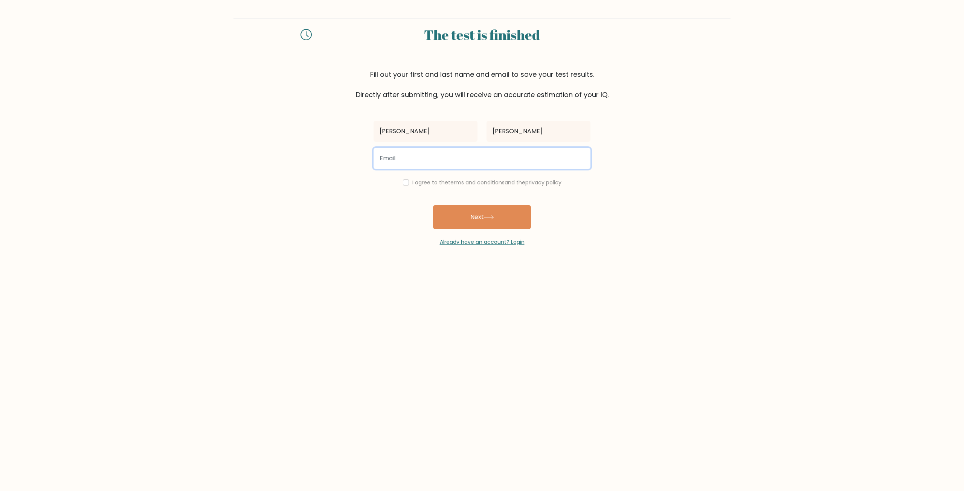
click at [471, 165] on input "email" at bounding box center [481, 158] width 217 height 21
type input "bandoowner@gmail.com"
click at [404, 182] on input "checkbox" at bounding box center [406, 183] width 6 height 6
checkbox input "true"
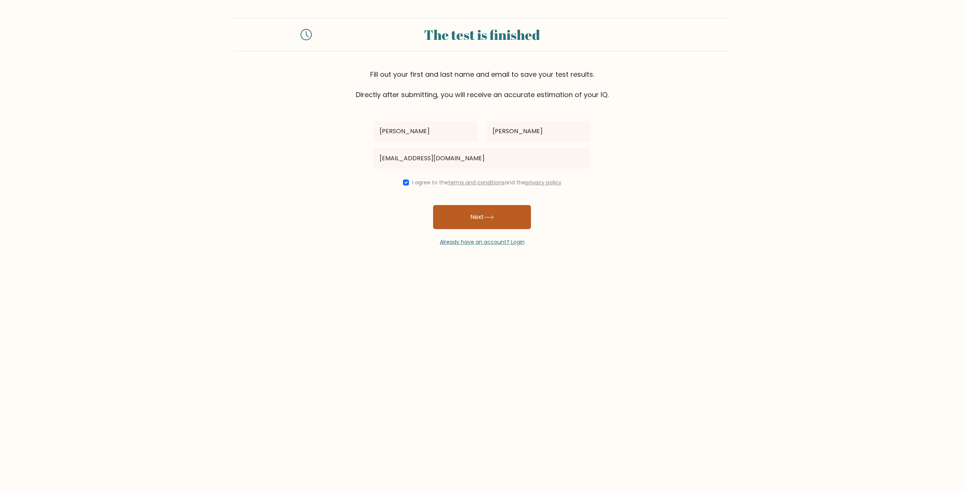
click at [472, 212] on button "Next" at bounding box center [482, 217] width 98 height 24
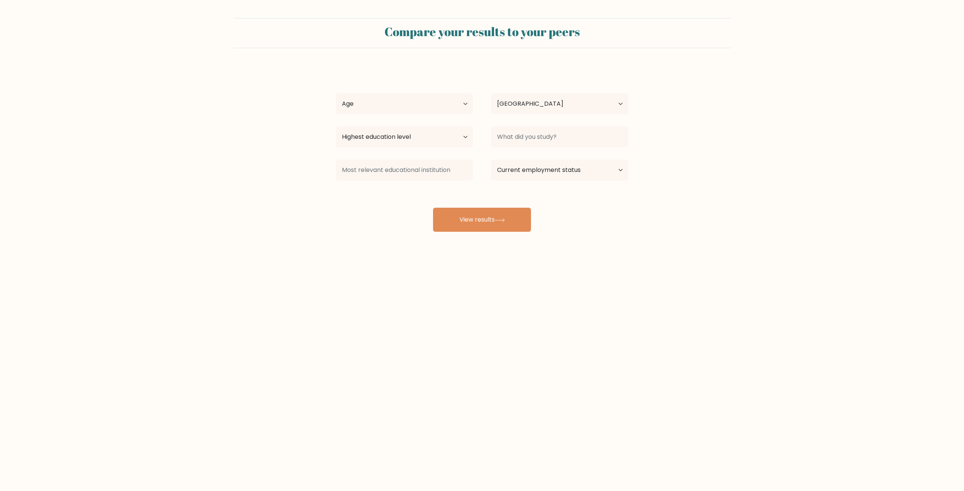
select select "PL"
click at [384, 100] on select "Age Under [DEMOGRAPHIC_DATA] [DEMOGRAPHIC_DATA] [DEMOGRAPHIC_DATA] [DEMOGRAPHIC…" at bounding box center [404, 103] width 137 height 21
select select "18_24"
click at [336, 93] on select "Age Under [DEMOGRAPHIC_DATA] [DEMOGRAPHIC_DATA] [DEMOGRAPHIC_DATA] [DEMOGRAPHIC…" at bounding box center [404, 103] width 137 height 21
click at [381, 133] on select "Highest education level No schooling Primary Lower Secondary Upper Secondary Oc…" at bounding box center [404, 136] width 137 height 21
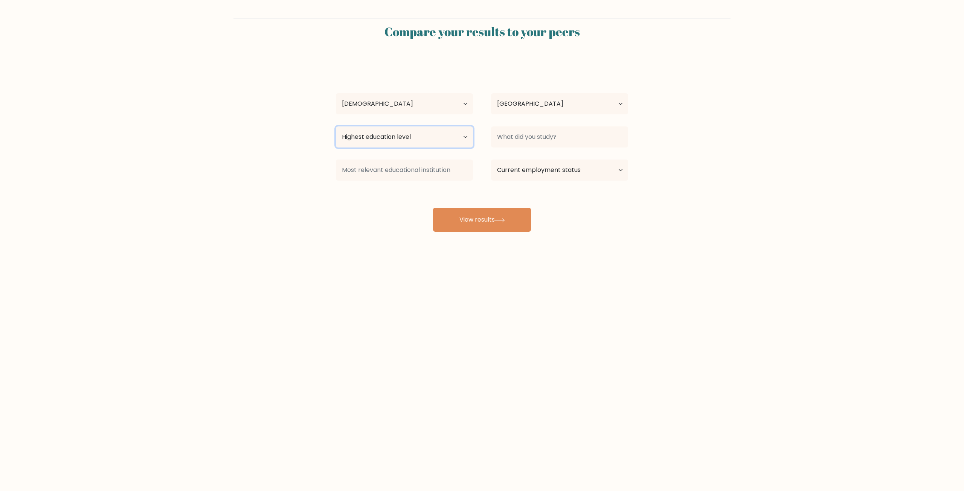
select select "primary"
click at [336, 126] on select "Highest education level No schooling Primary Lower Secondary Upper Secondary Oc…" at bounding box center [404, 136] width 137 height 21
click at [525, 138] on input at bounding box center [559, 136] width 137 height 21
click at [502, 206] on div "Александр Смирнов Age Under 18 years old 18-24 years old 25-34 years old 35-44 …" at bounding box center [481, 149] width 301 height 166
click at [499, 213] on button "View results" at bounding box center [482, 220] width 98 height 24
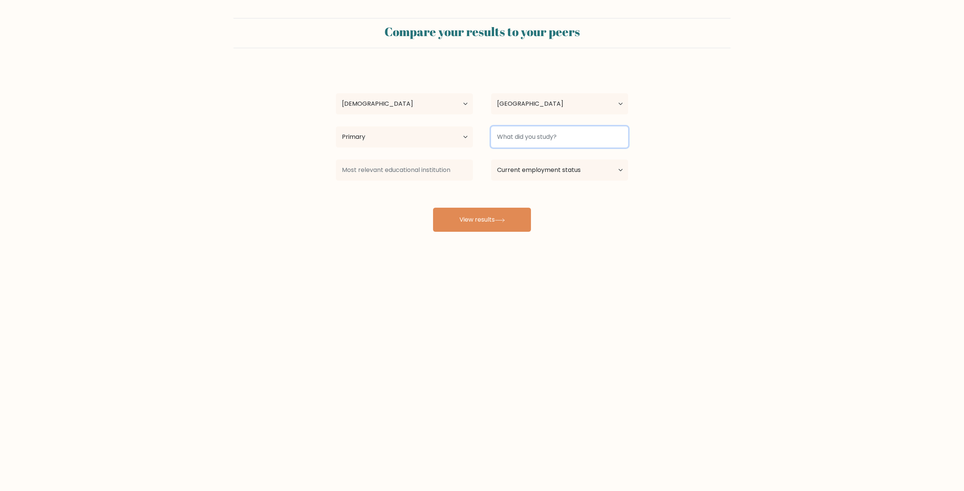
click at [534, 134] on input at bounding box center [559, 136] width 137 height 21
click at [568, 200] on div "Александр Смирнов Age Under 18 years old 18-24 years old 25-34 years old 35-44 …" at bounding box center [481, 149] width 301 height 166
click at [427, 164] on input at bounding box center [404, 170] width 137 height 21
click at [515, 175] on select "Current employment status Employed Student Retired Other / prefer not to answer" at bounding box center [559, 170] width 137 height 21
click at [550, 173] on select "Current employment status Employed Student Retired Other / prefer not to answer" at bounding box center [559, 170] width 137 height 21
